Goal: Transaction & Acquisition: Obtain resource

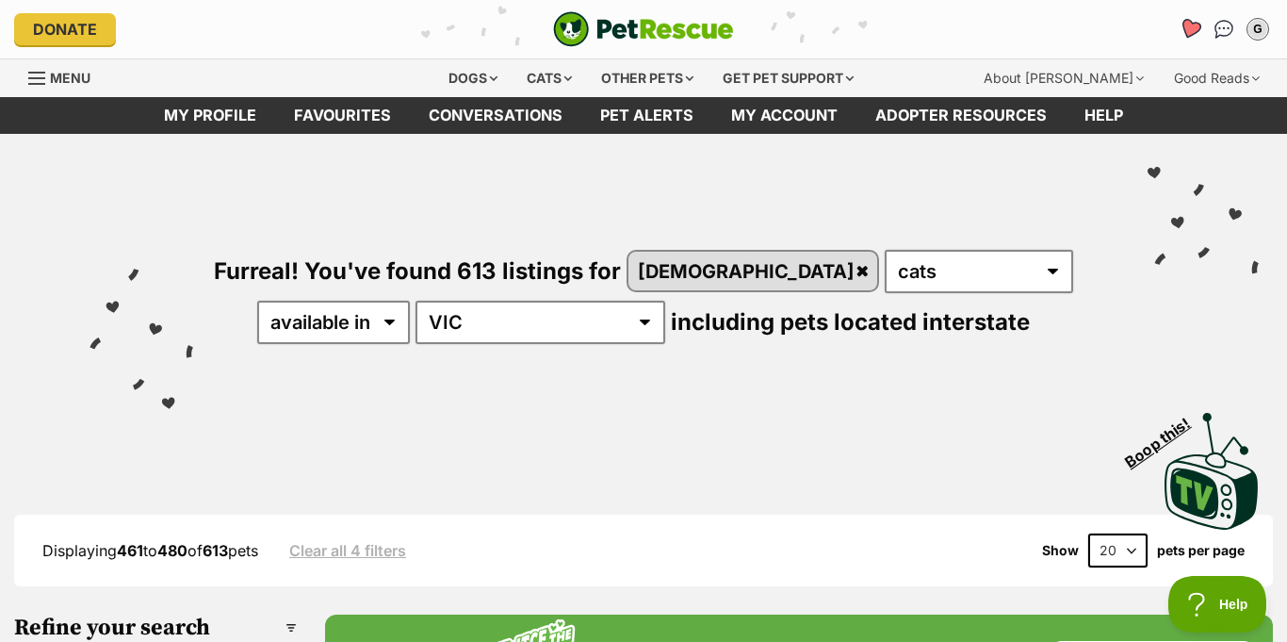
click at [1201, 17] on link "Favourites" at bounding box center [1189, 29] width 39 height 39
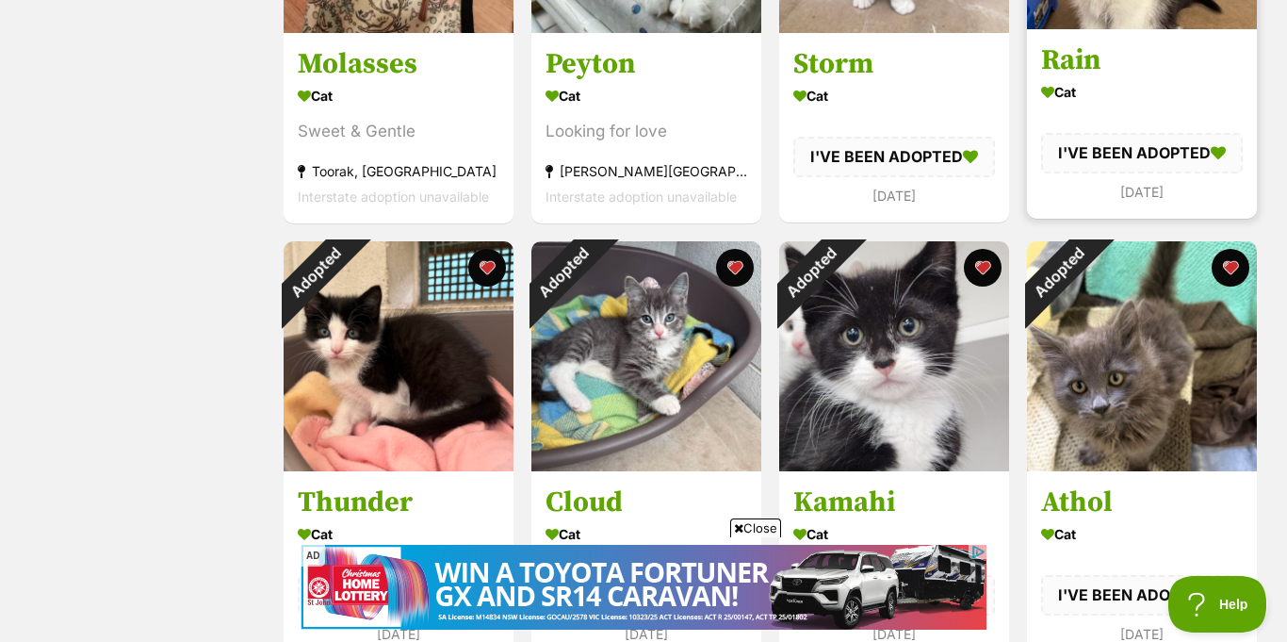
scroll to position [1026, 0]
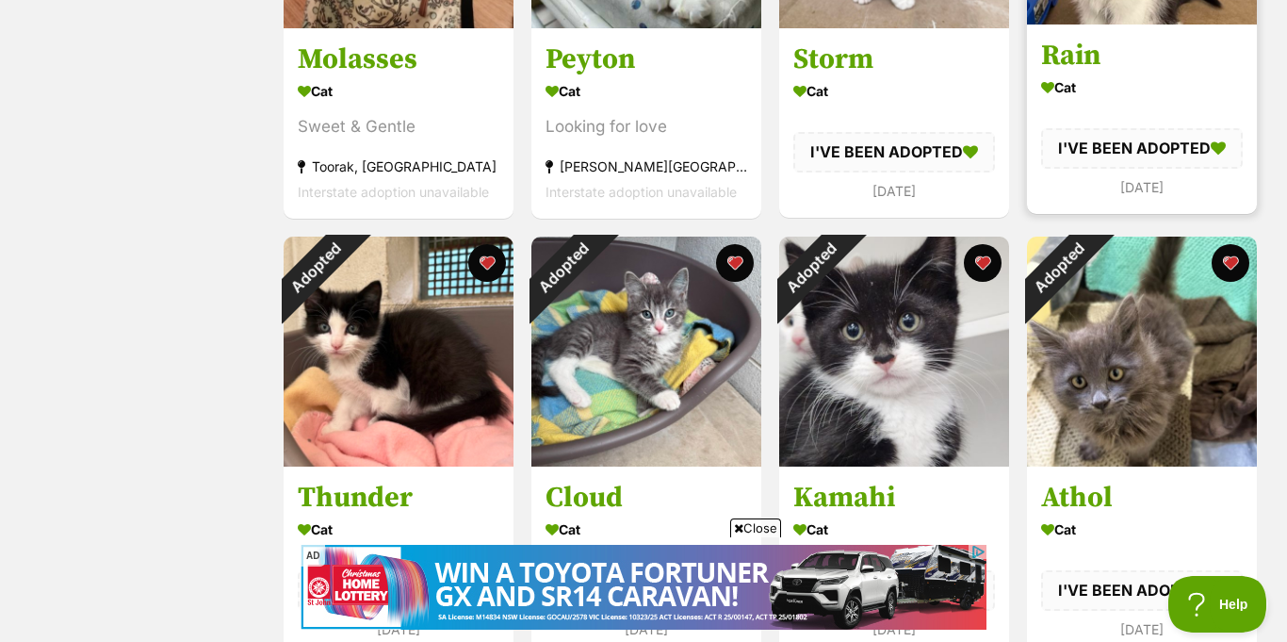
click at [1080, 131] on div "I'VE BEEN ADOPTED" at bounding box center [1142, 148] width 202 height 40
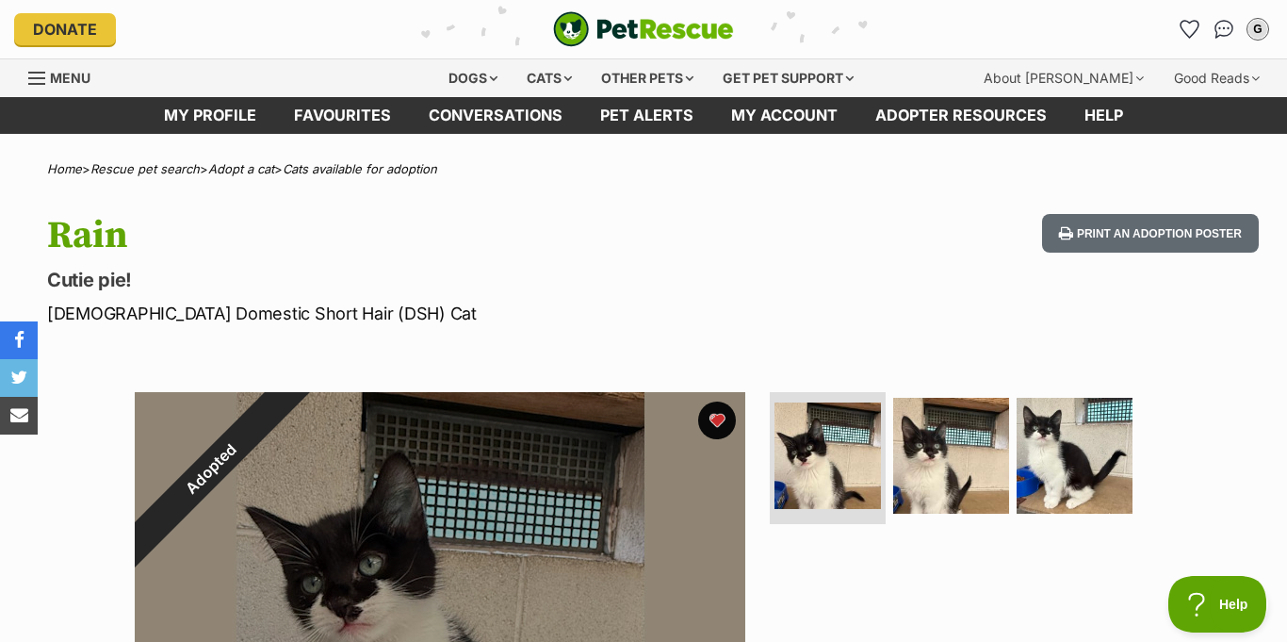
scroll to position [6, 0]
